Goal: Information Seeking & Learning: Check status

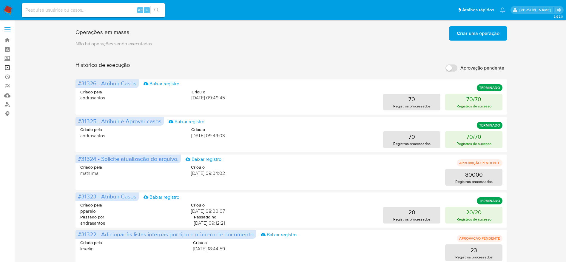
click at [7, 69] on link "Operações em massa" at bounding box center [35, 67] width 71 height 9
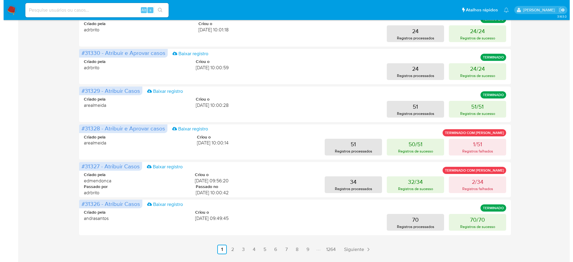
scroll to position [268, 0]
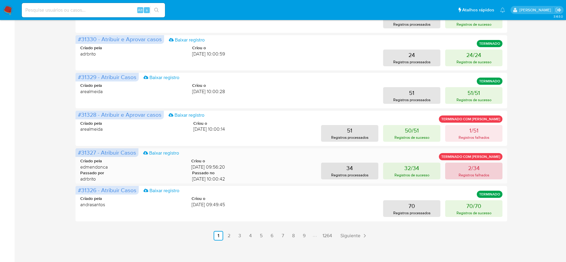
click at [474, 178] on button "2/34 Registros falhados" at bounding box center [473, 171] width 57 height 17
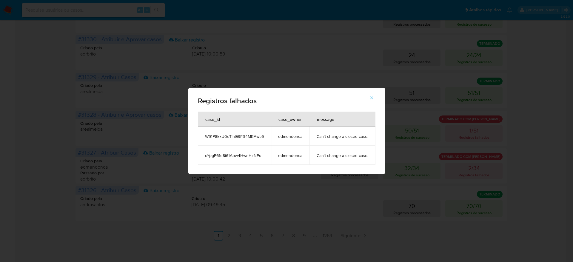
click at [235, 138] on span "W91P8kkU0eTlhG9FB4MBAwL6" at bounding box center [234, 136] width 59 height 5
click at [242, 161] on td "cYpgP61q8i61Apw4HwnHzNPu" at bounding box center [234, 155] width 73 height 19
click at [248, 138] on span "W91P8kkU0eTlhG9FB4MBAwL6" at bounding box center [234, 136] width 59 height 5
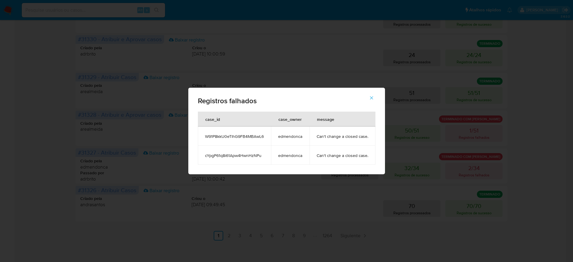
click at [248, 138] on span "W91P8kkU0eTlhG9FB4MBAwL6" at bounding box center [234, 136] width 59 height 5
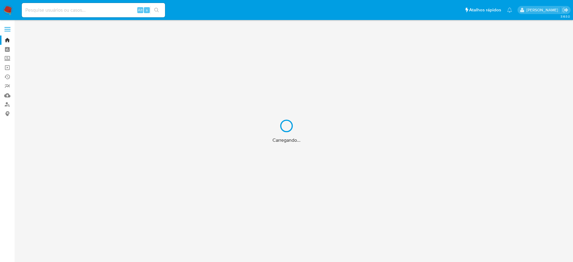
click at [99, 10] on div "Carregando..." at bounding box center [286, 131] width 573 height 262
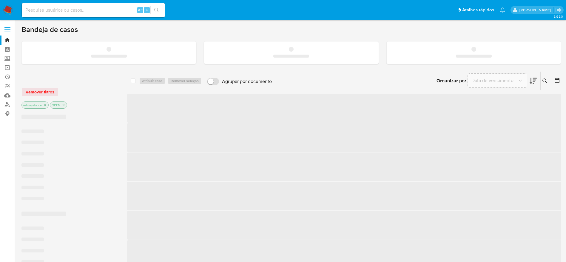
click at [100, 10] on input at bounding box center [93, 10] width 143 height 8
paste input "W91P8kkU0eTlhG9FB4MBAwL6"
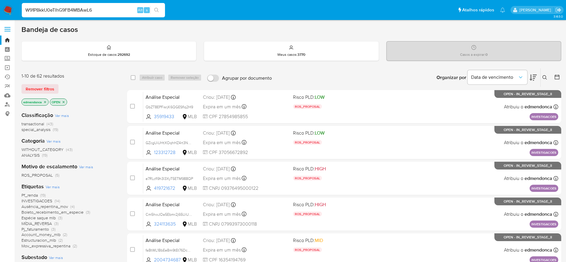
type input "W91P8kkU0eTlhG9FB4MBAwL6"
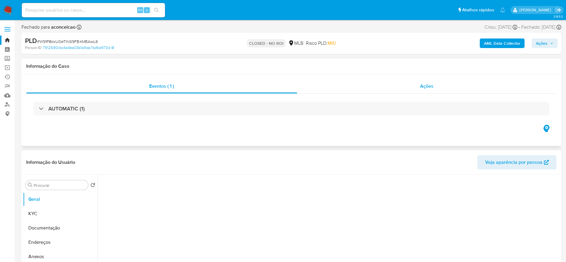
click at [409, 86] on div "Ações" at bounding box center [426, 86] width 259 height 14
select select "10"
